Goal: Information Seeking & Learning: Find specific fact

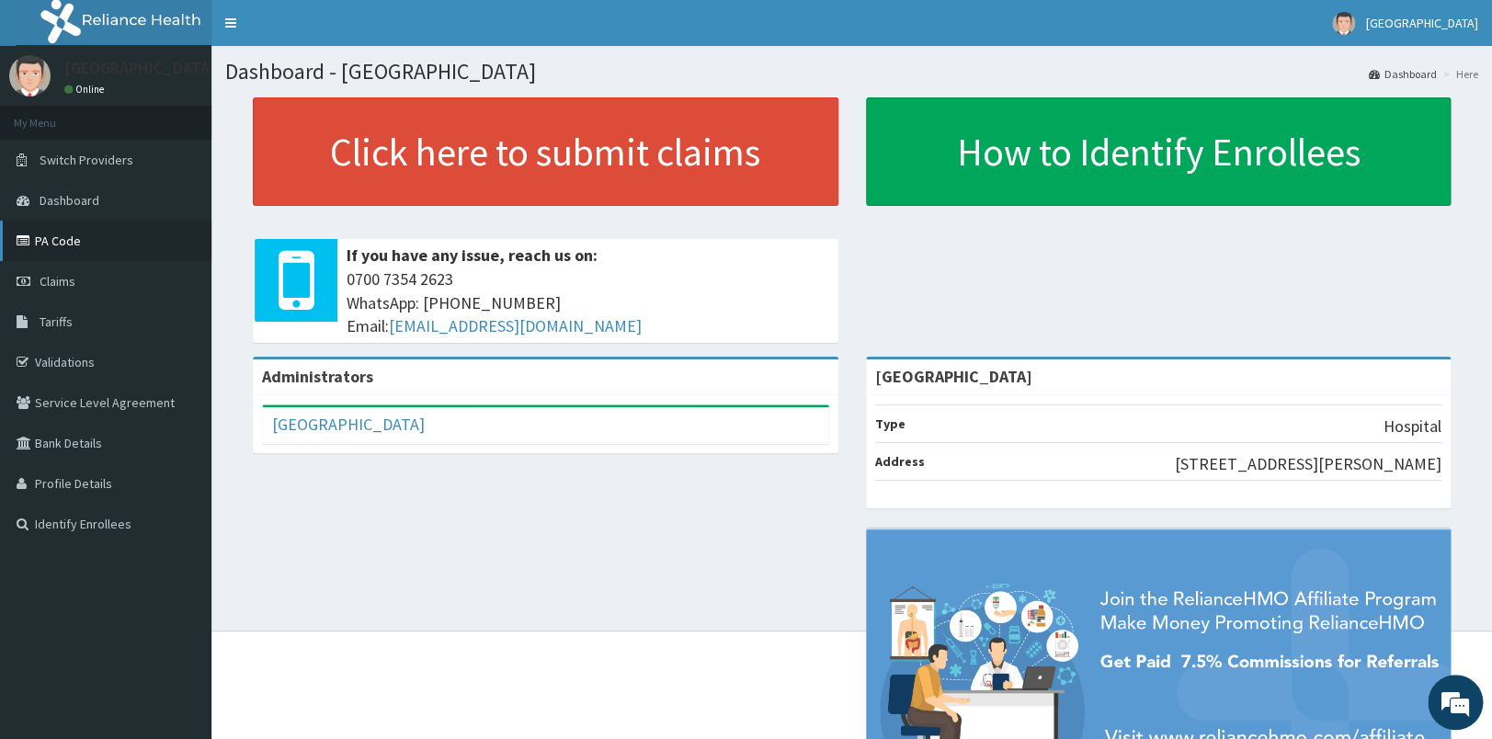
click at [70, 235] on link "PA Code" at bounding box center [105, 241] width 211 height 40
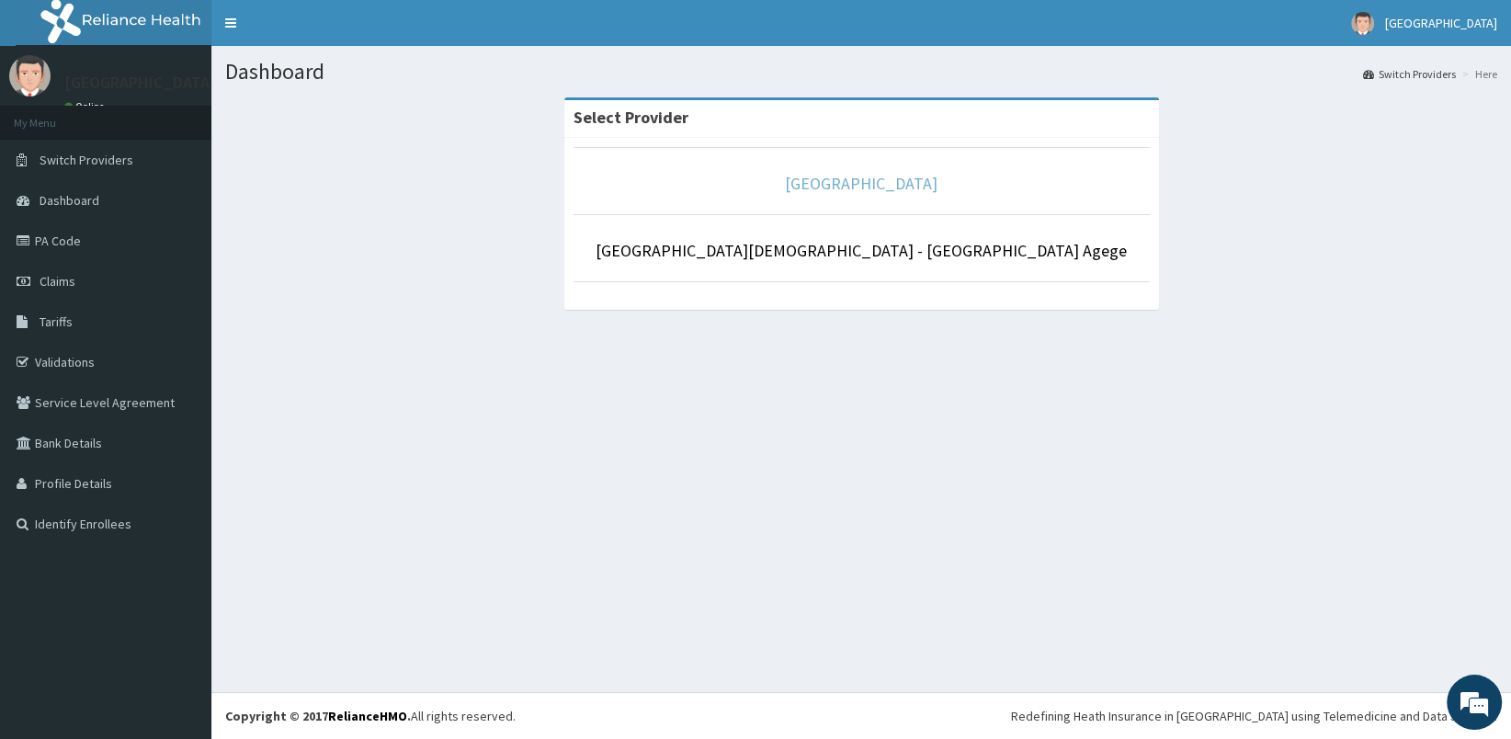
click at [891, 183] on link "[GEOGRAPHIC_DATA]" at bounding box center [861, 183] width 153 height 21
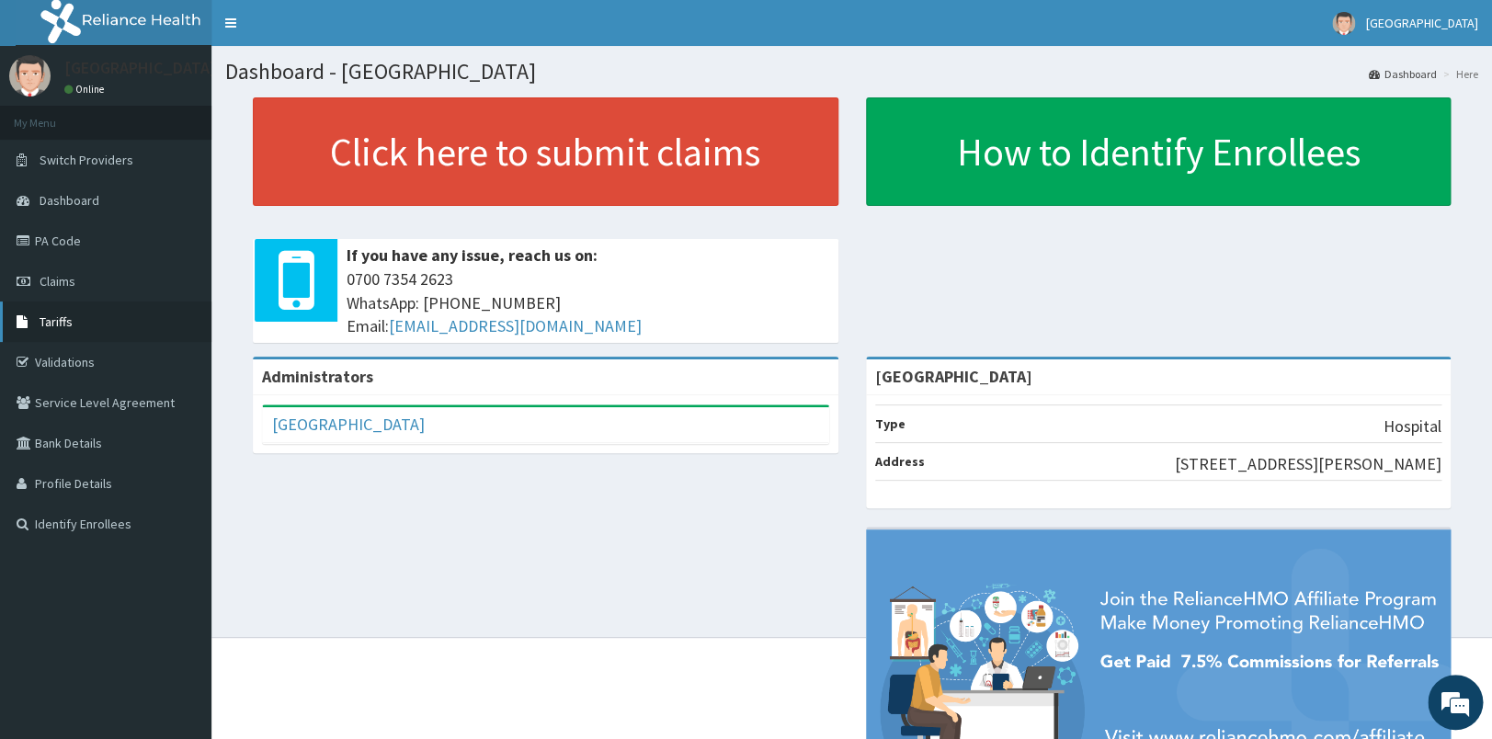
click at [96, 318] on link "Tariffs" at bounding box center [105, 321] width 211 height 40
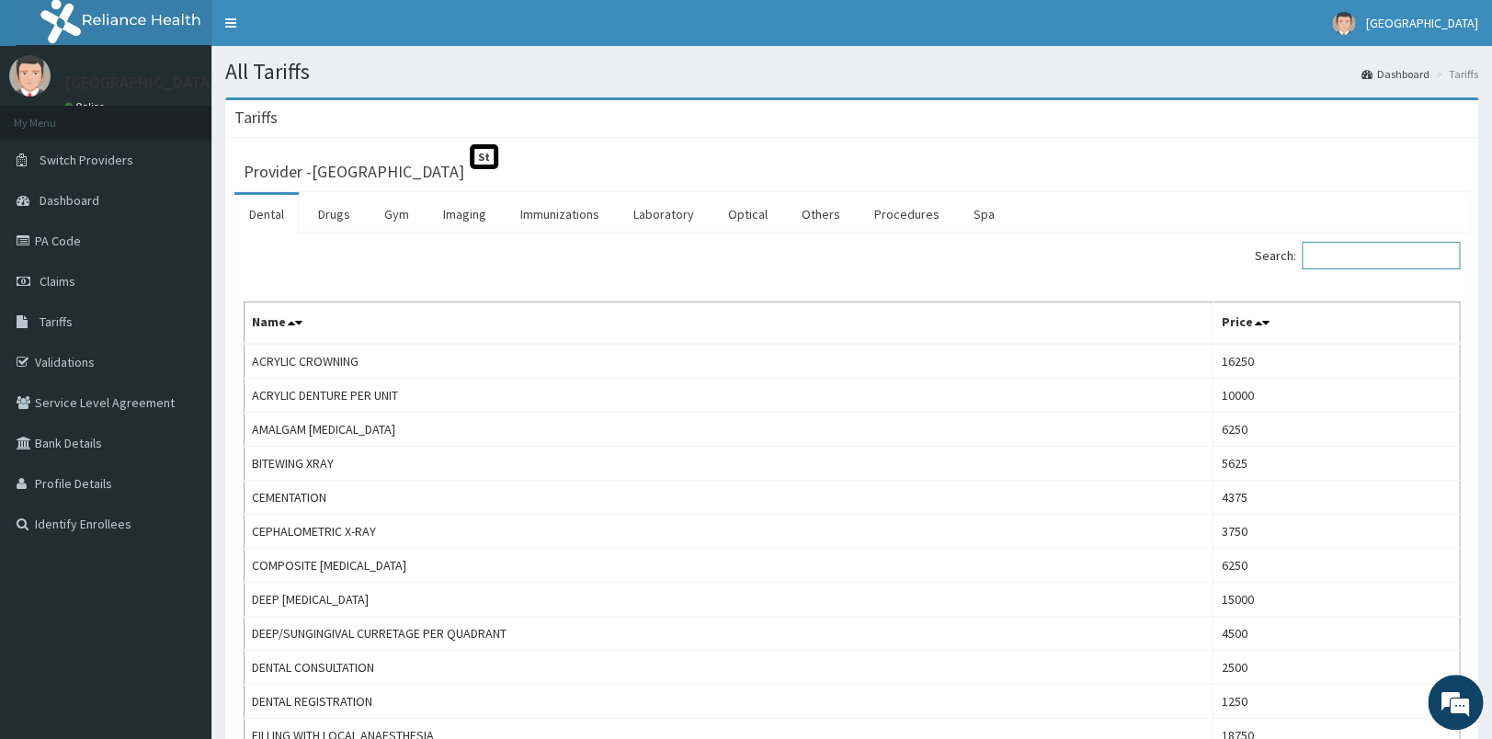
click at [1351, 254] on input "Search:" at bounding box center [1380, 256] width 158 height 28
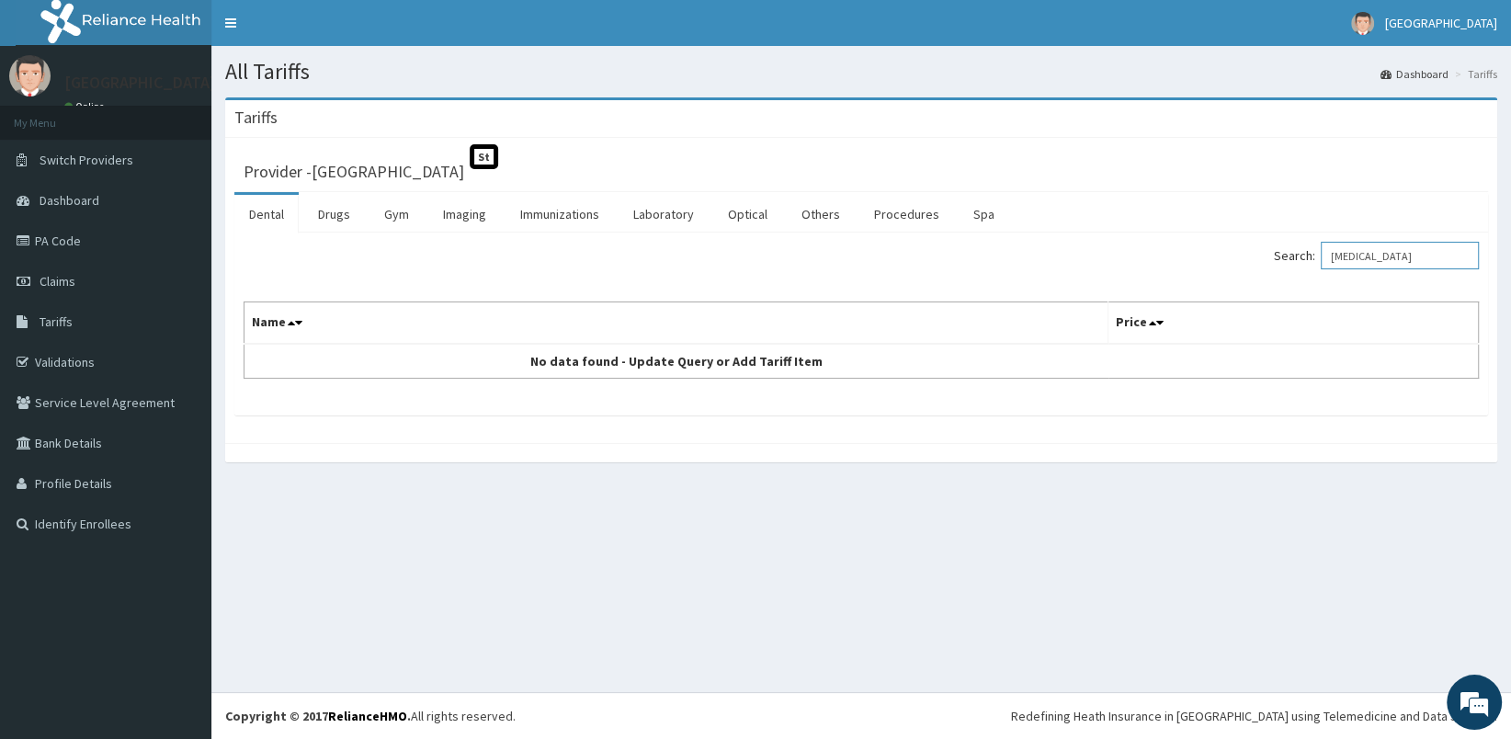
type input "[MEDICAL_DATA]"
click at [665, 208] on link "Laboratory" at bounding box center [664, 214] width 90 height 39
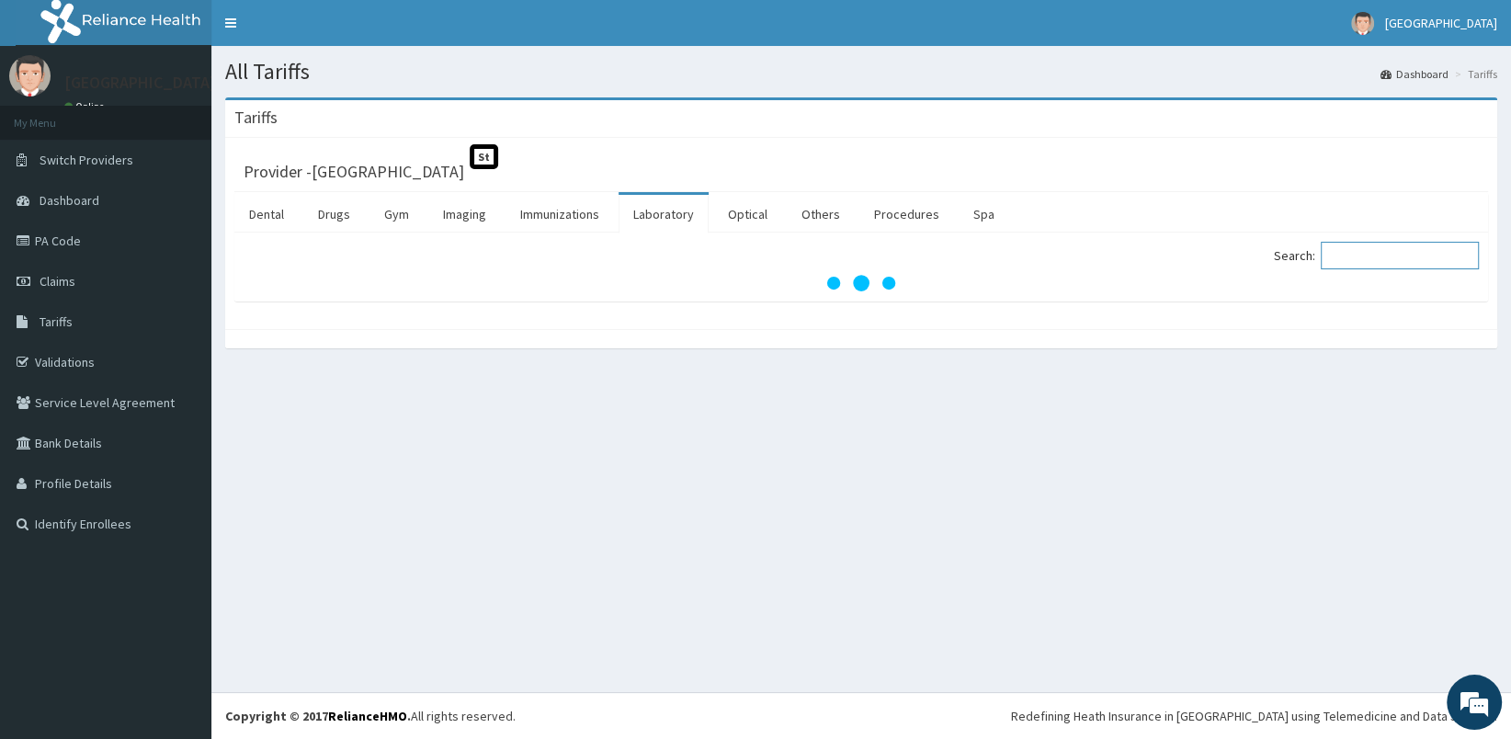
click at [1370, 266] on input "Search:" at bounding box center [1400, 256] width 158 height 28
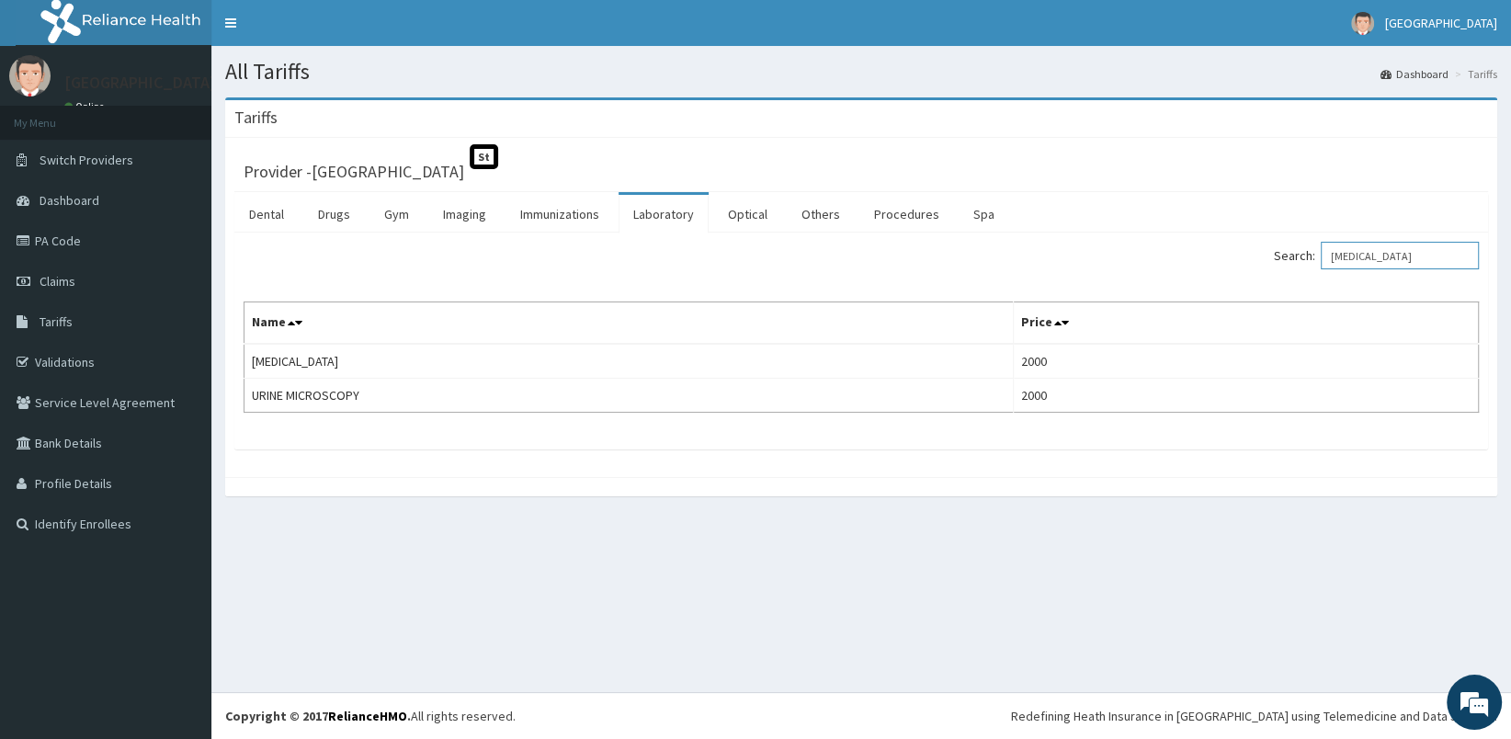
type input "URINALYSIS"
